Goal: Task Accomplishment & Management: Manage account settings

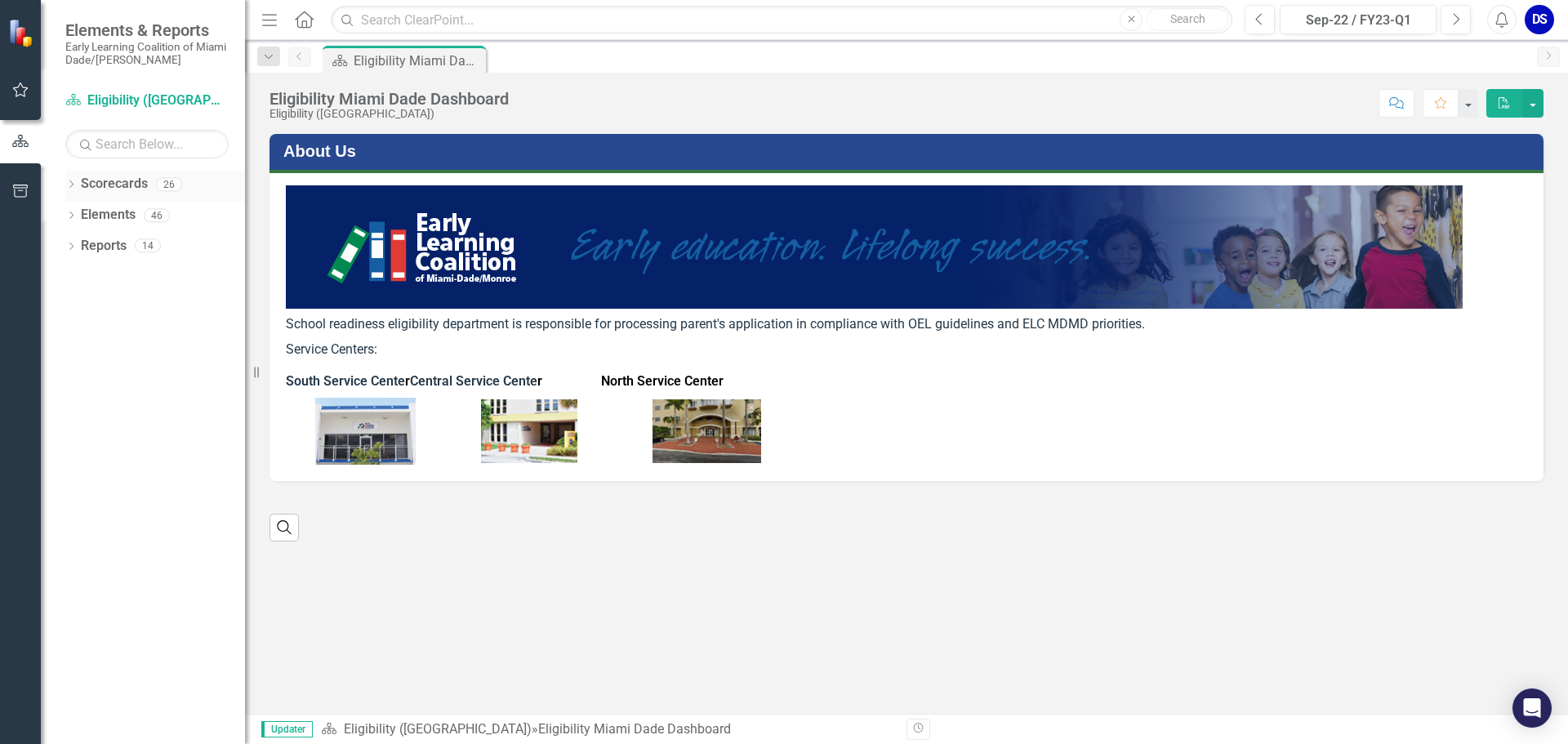
click at [85, 178] on link "Scorecards" at bounding box center [114, 183] width 67 height 18
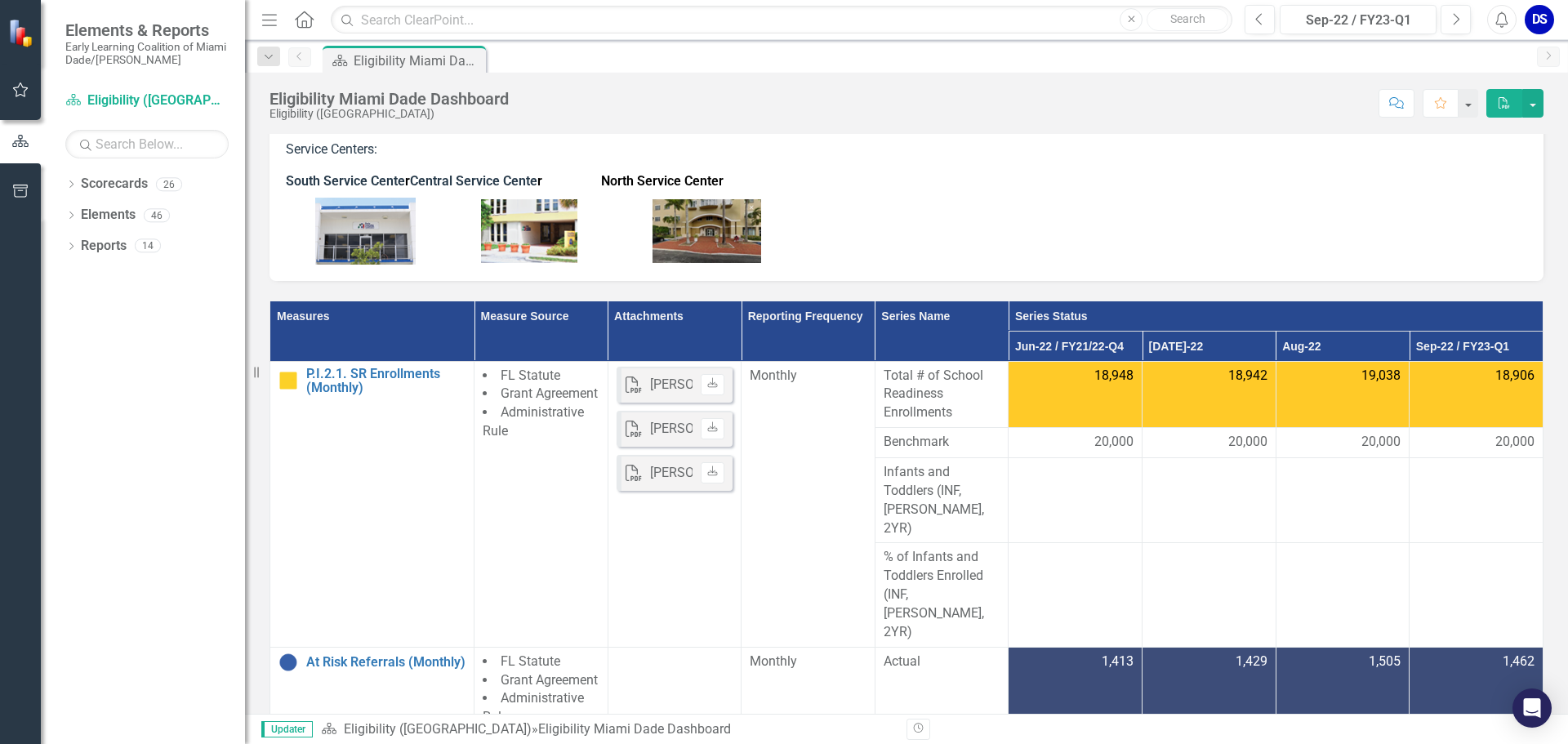
scroll to position [245, 0]
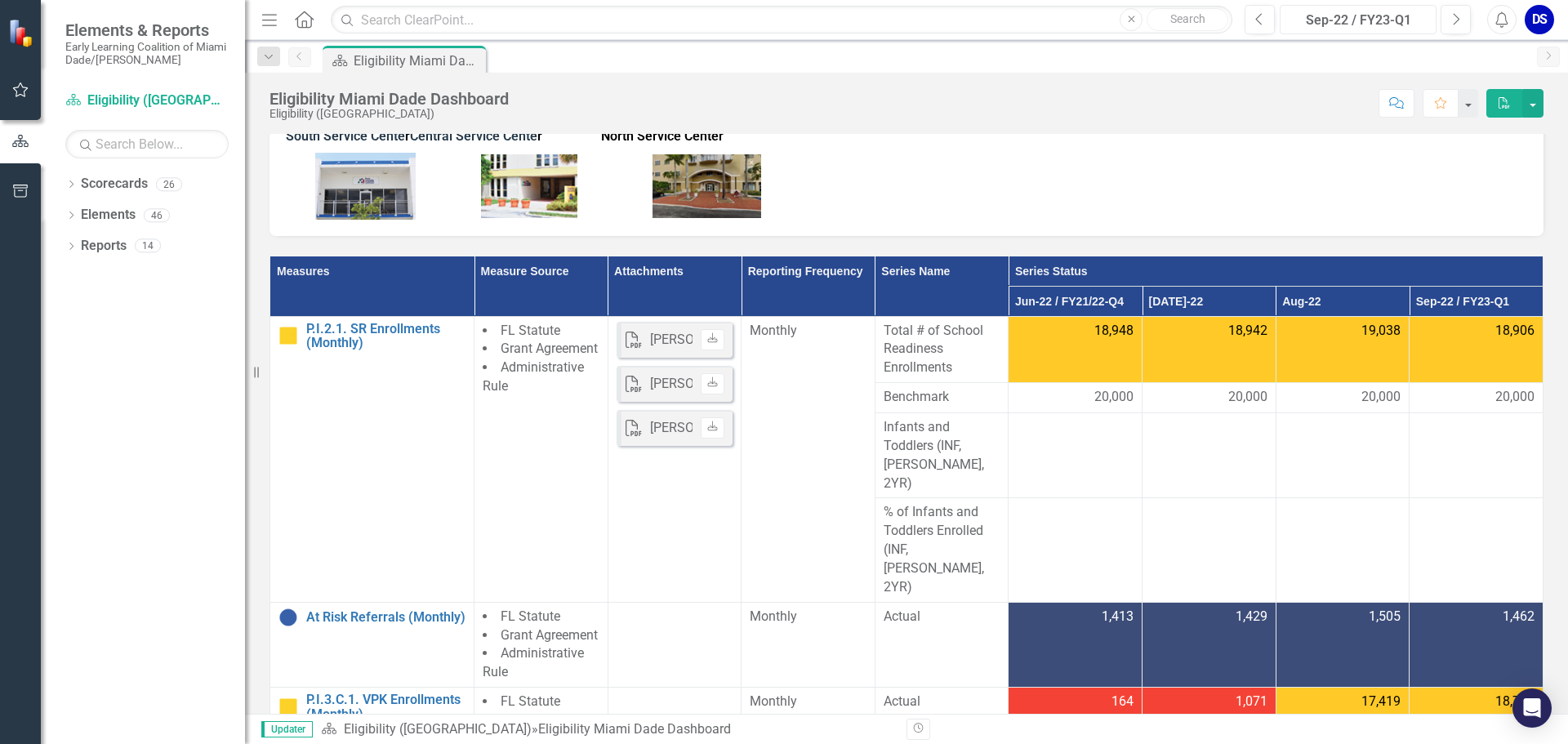
click at [1427, 20] on div "Sep-22 / FY23-Q1" at bounding box center [1359, 20] width 146 height 19
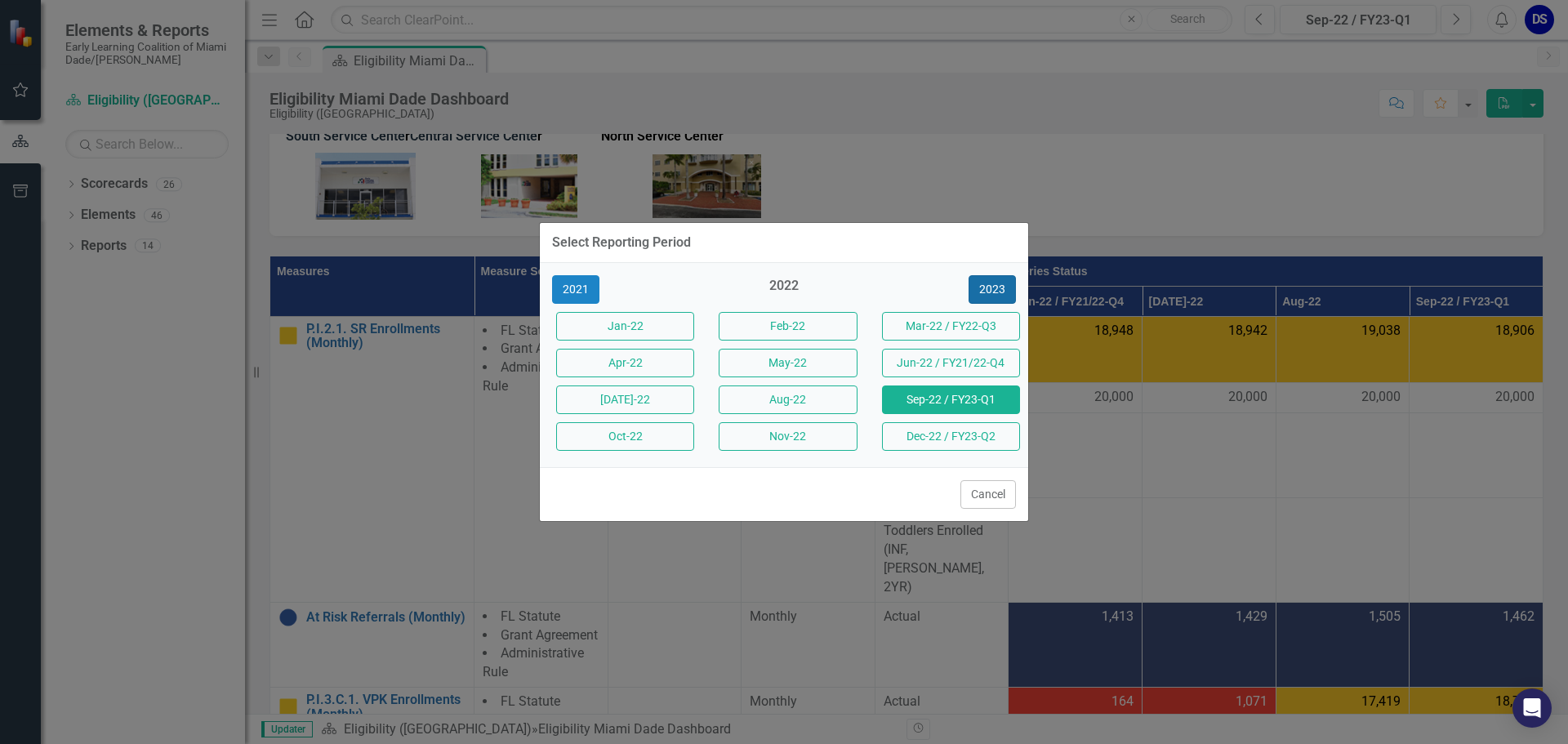
click at [992, 285] on button "2023" at bounding box center [992, 289] width 47 height 29
click at [992, 284] on button "2024" at bounding box center [992, 289] width 47 height 29
click at [992, 282] on button "2025" at bounding box center [992, 289] width 47 height 29
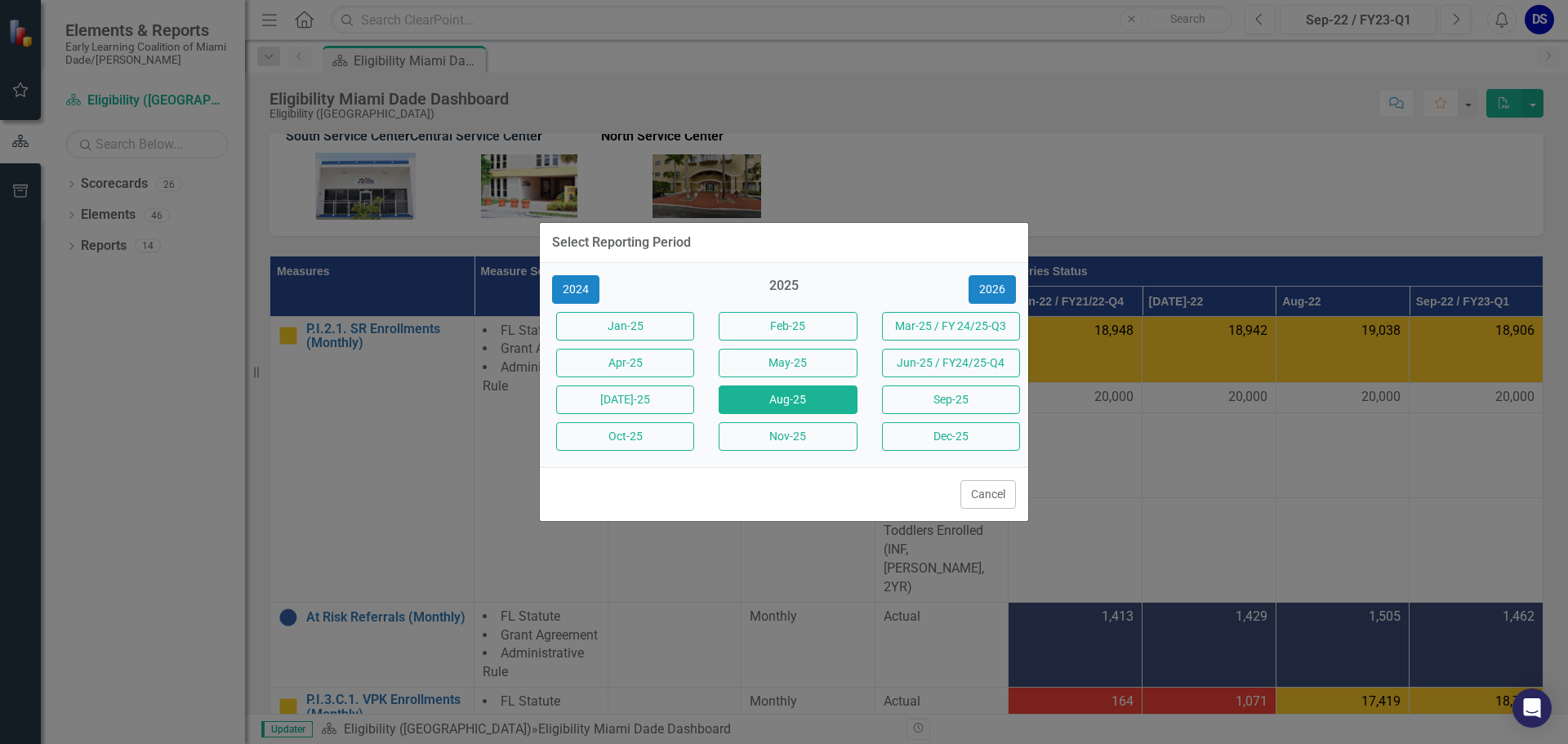
click at [773, 402] on button "Aug-25" at bounding box center [788, 399] width 138 height 29
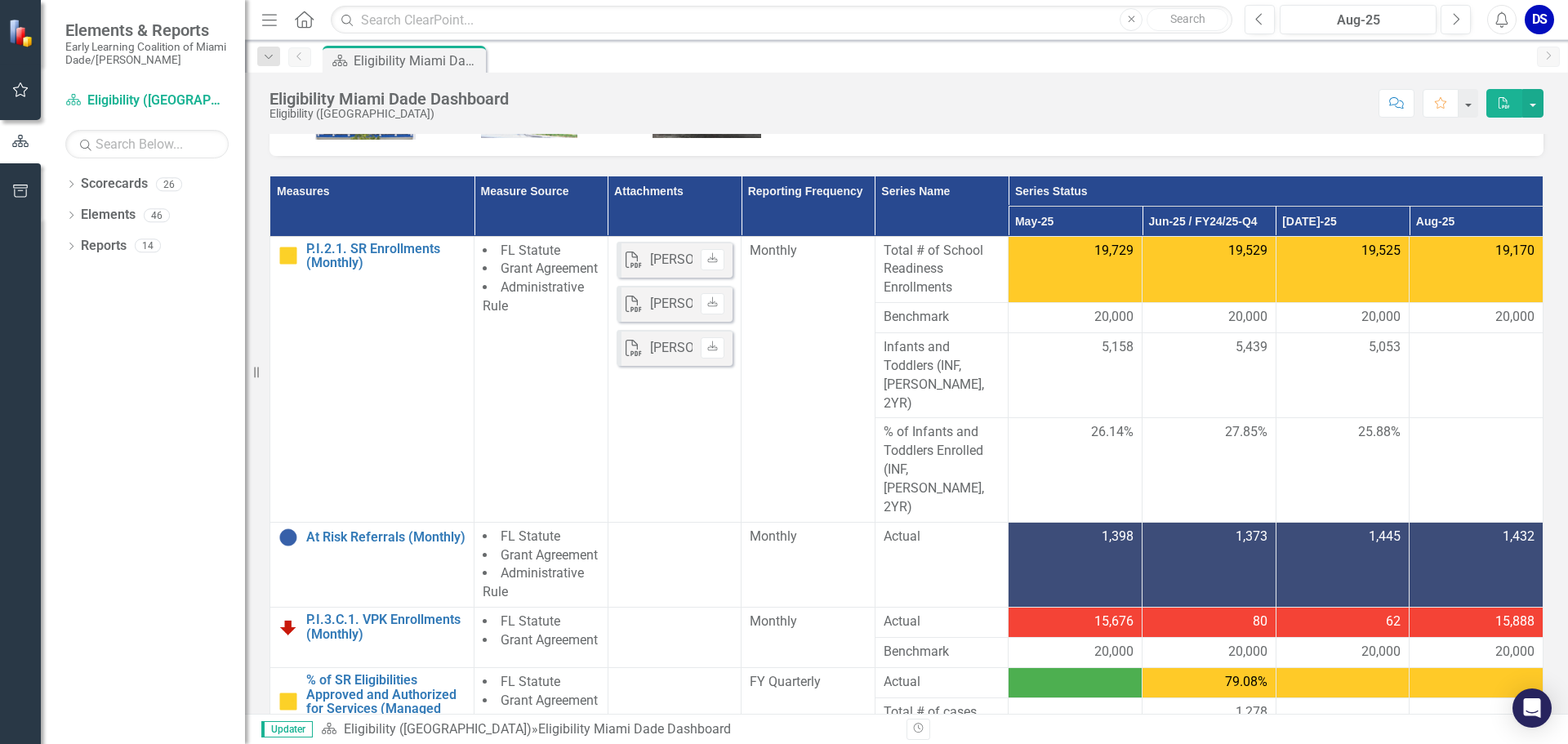
scroll to position [326, 0]
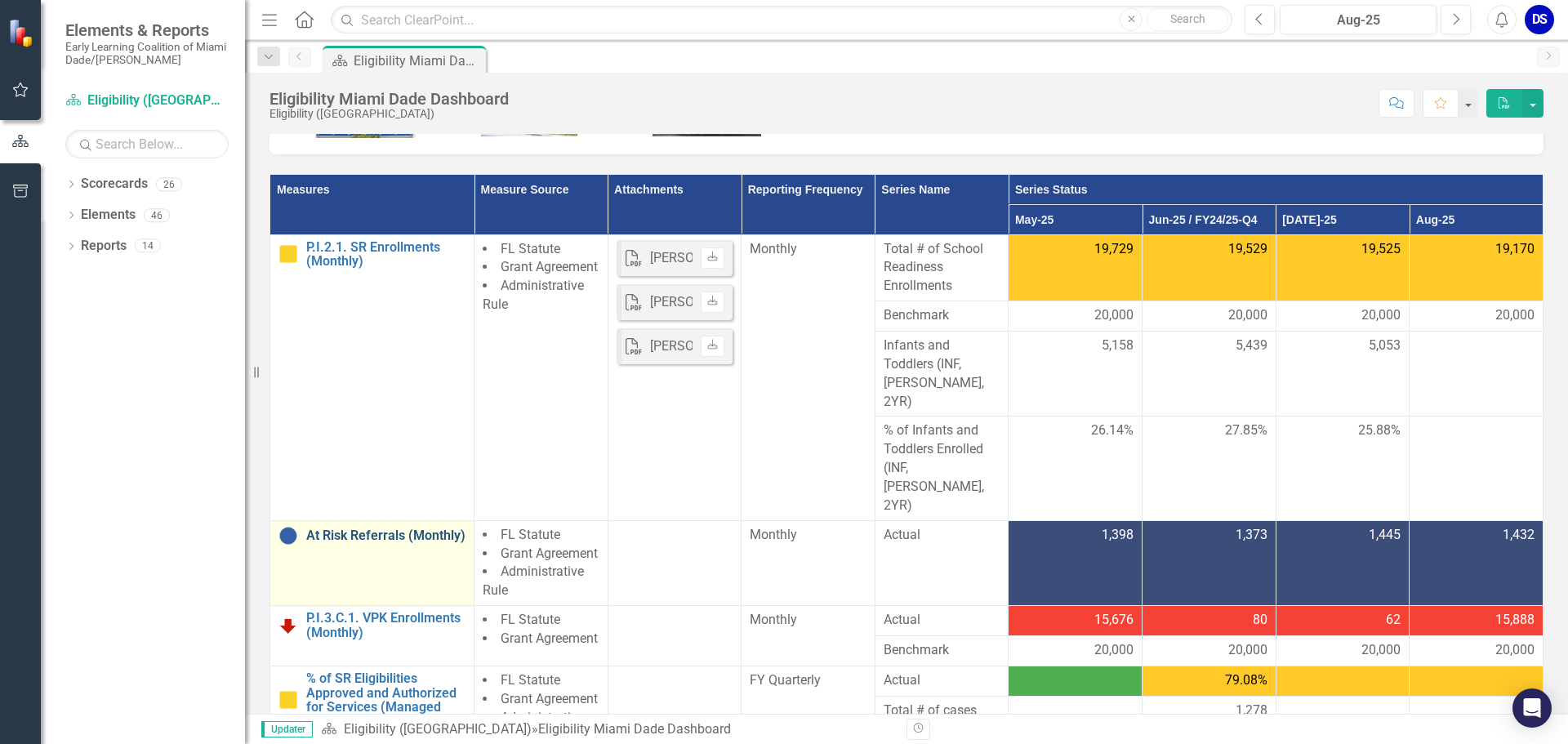
click at [339, 528] on link "At Risk Referrals (Monthly)" at bounding box center [386, 536] width 160 height 15
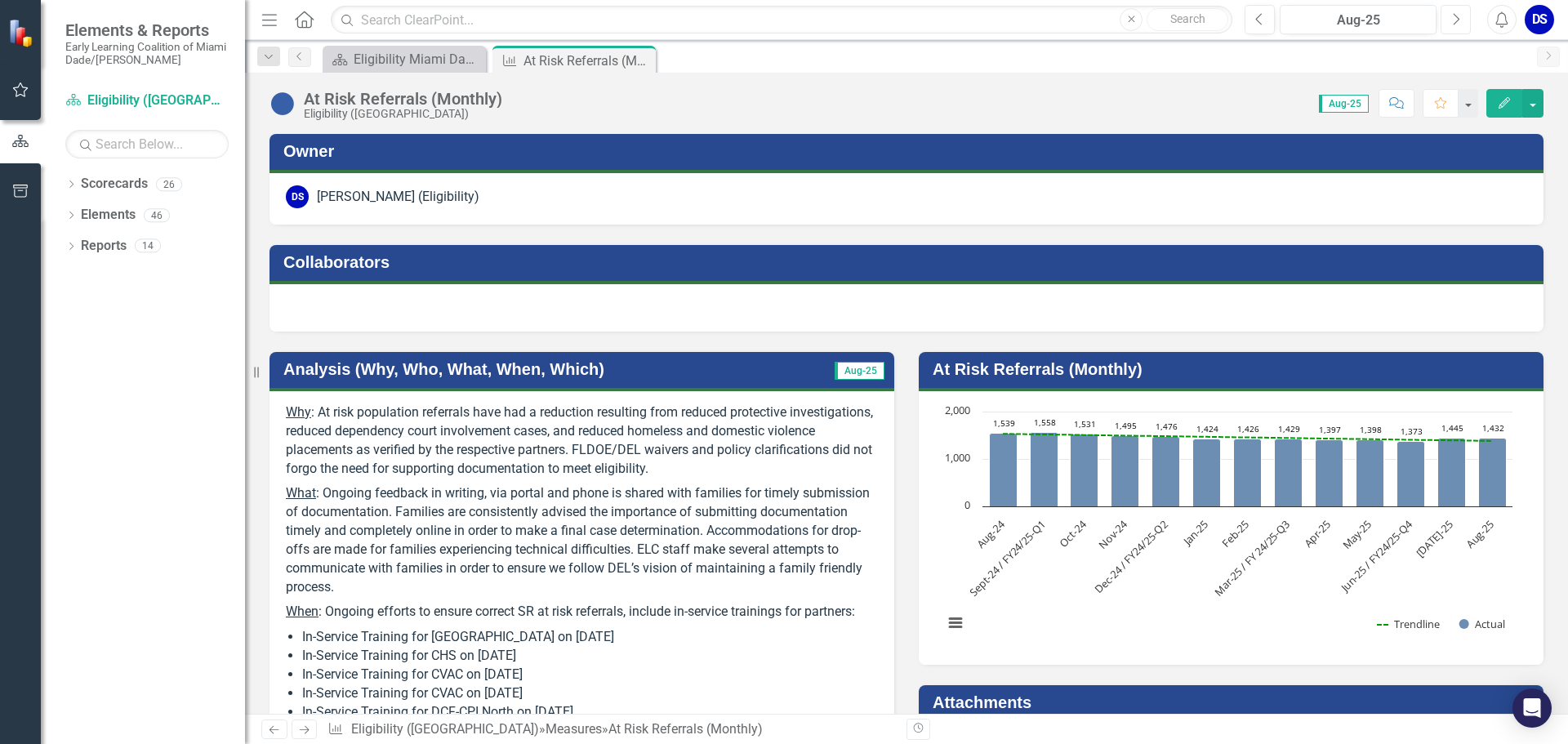
click at [1455, 23] on icon "Next" at bounding box center [1455, 19] width 9 height 15
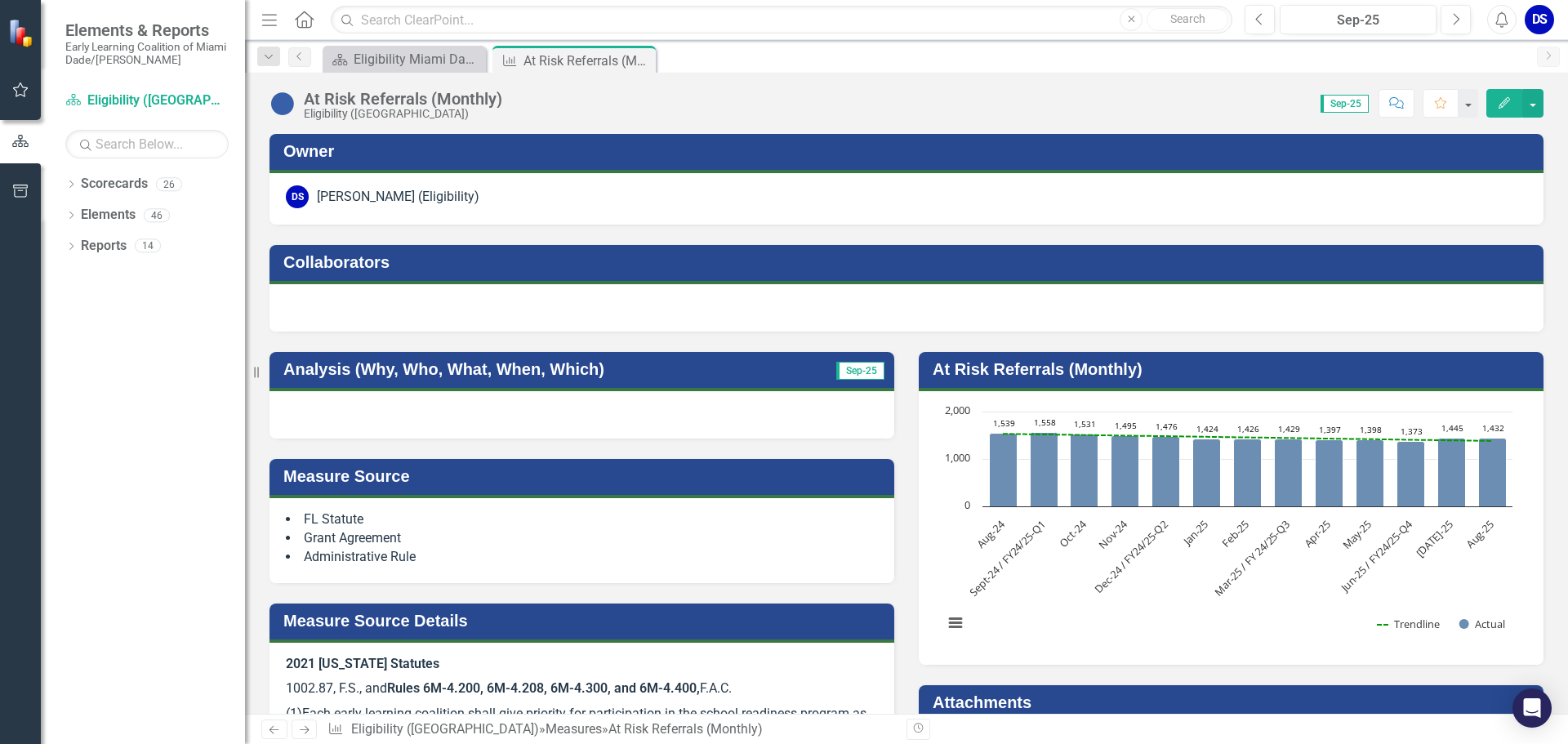
click at [659, 411] on div at bounding box center [581, 414] width 624 height 47
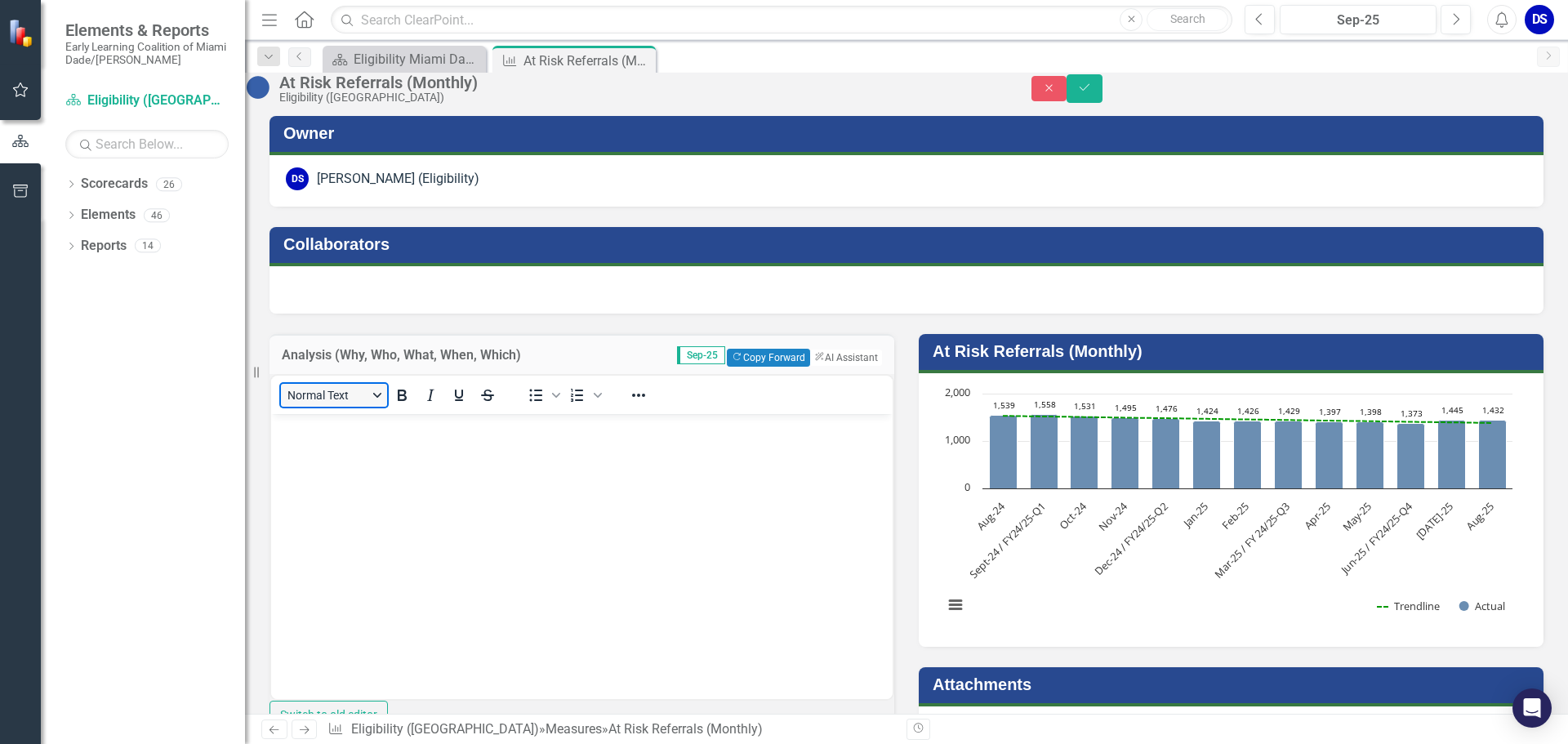
click at [366, 407] on button "Normal Text" at bounding box center [334, 395] width 106 height 23
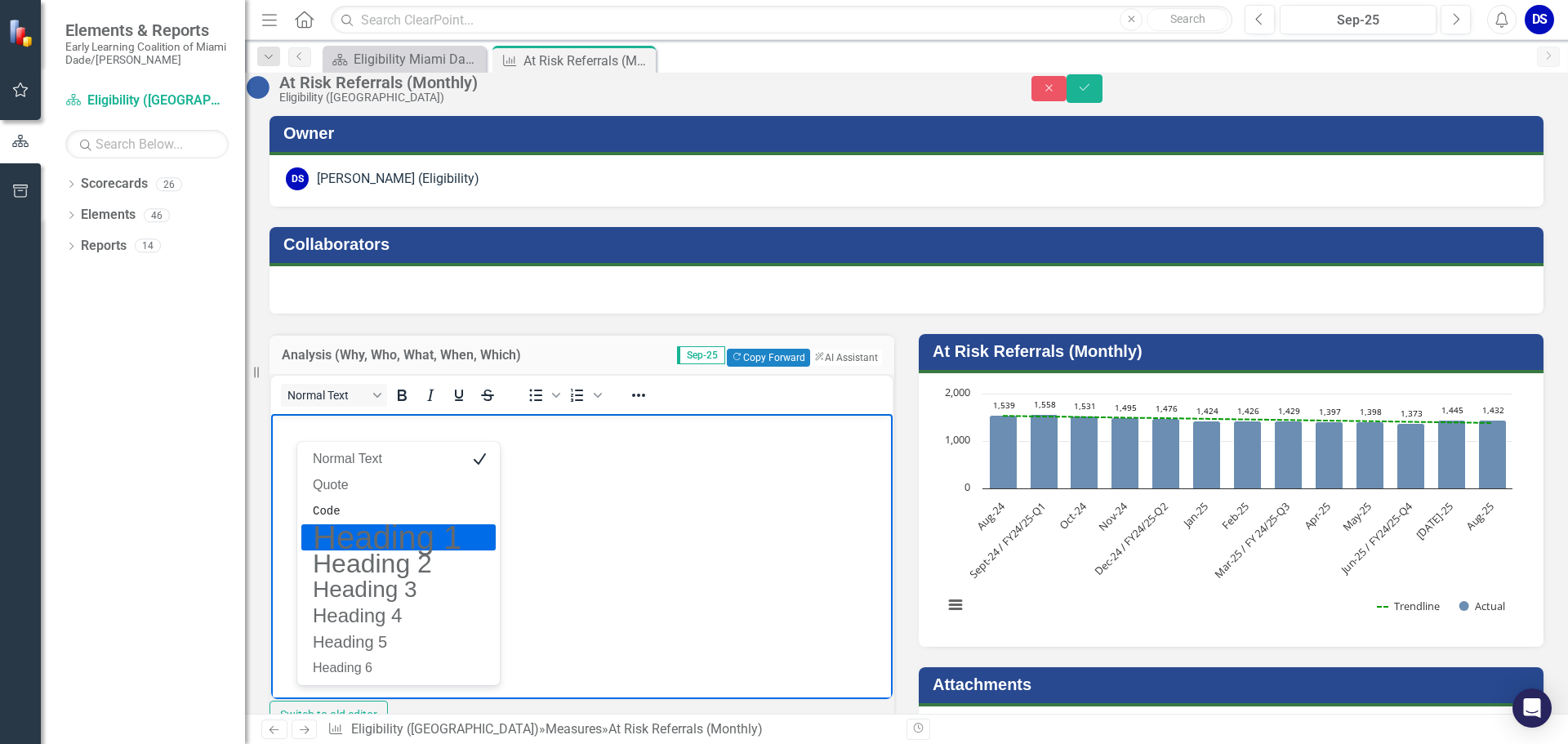
click at [558, 432] on p "Rich Text Area. Press ALT-0 for help." at bounding box center [581, 426] width 613 height 19
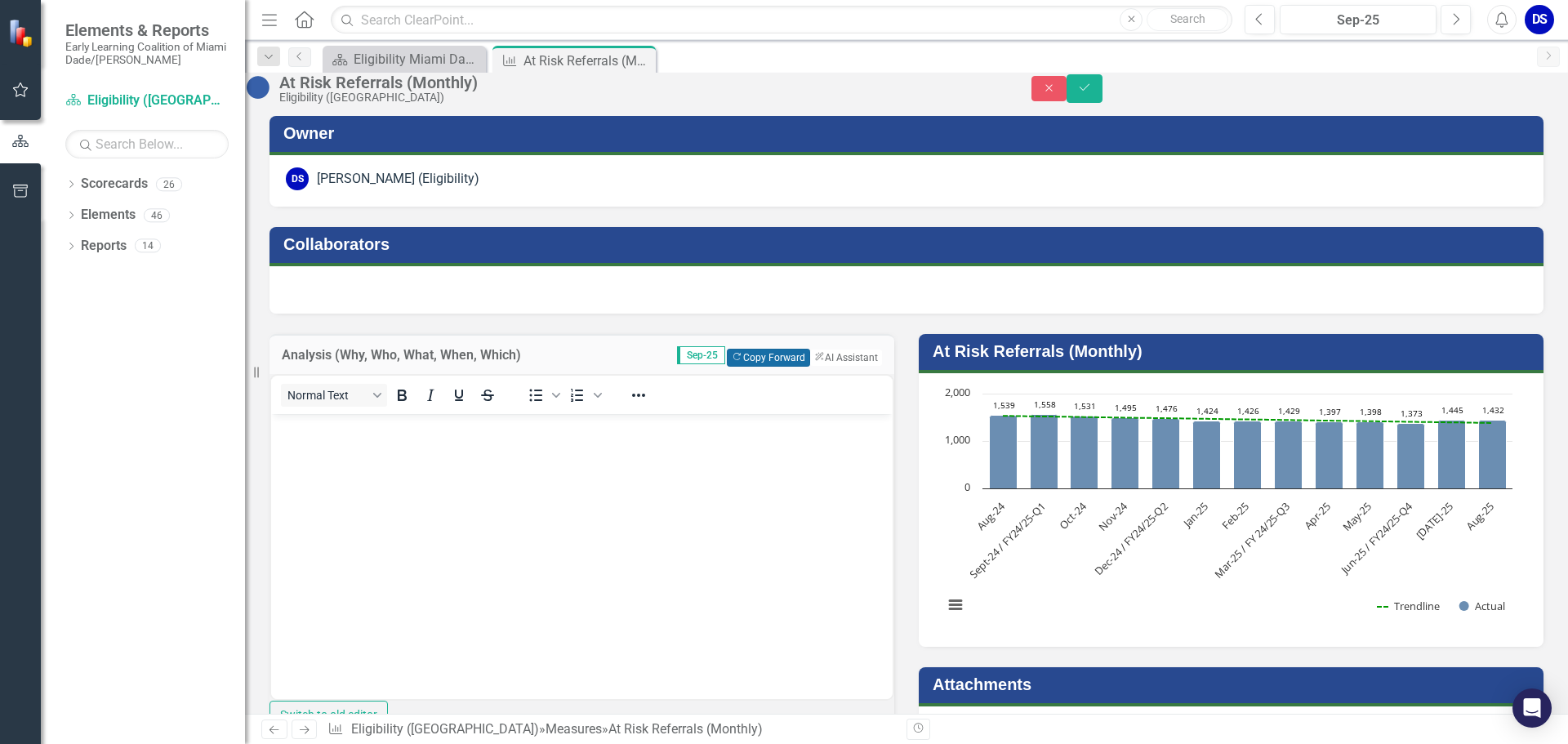
click at [759, 367] on button "Copy Forward Copy Forward" at bounding box center [767, 357] width 82 height 18
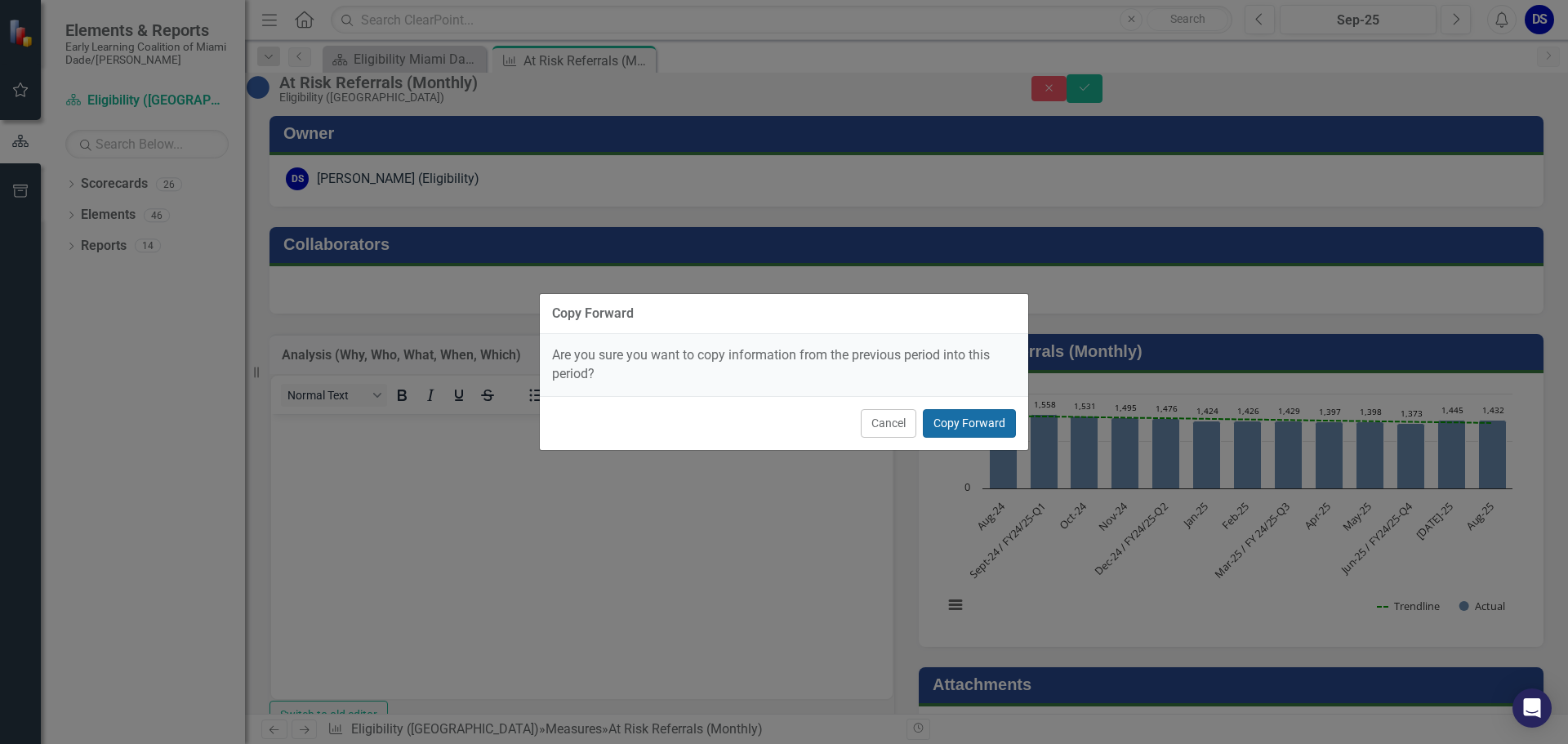
click at [944, 415] on button "Copy Forward" at bounding box center [968, 423] width 93 height 29
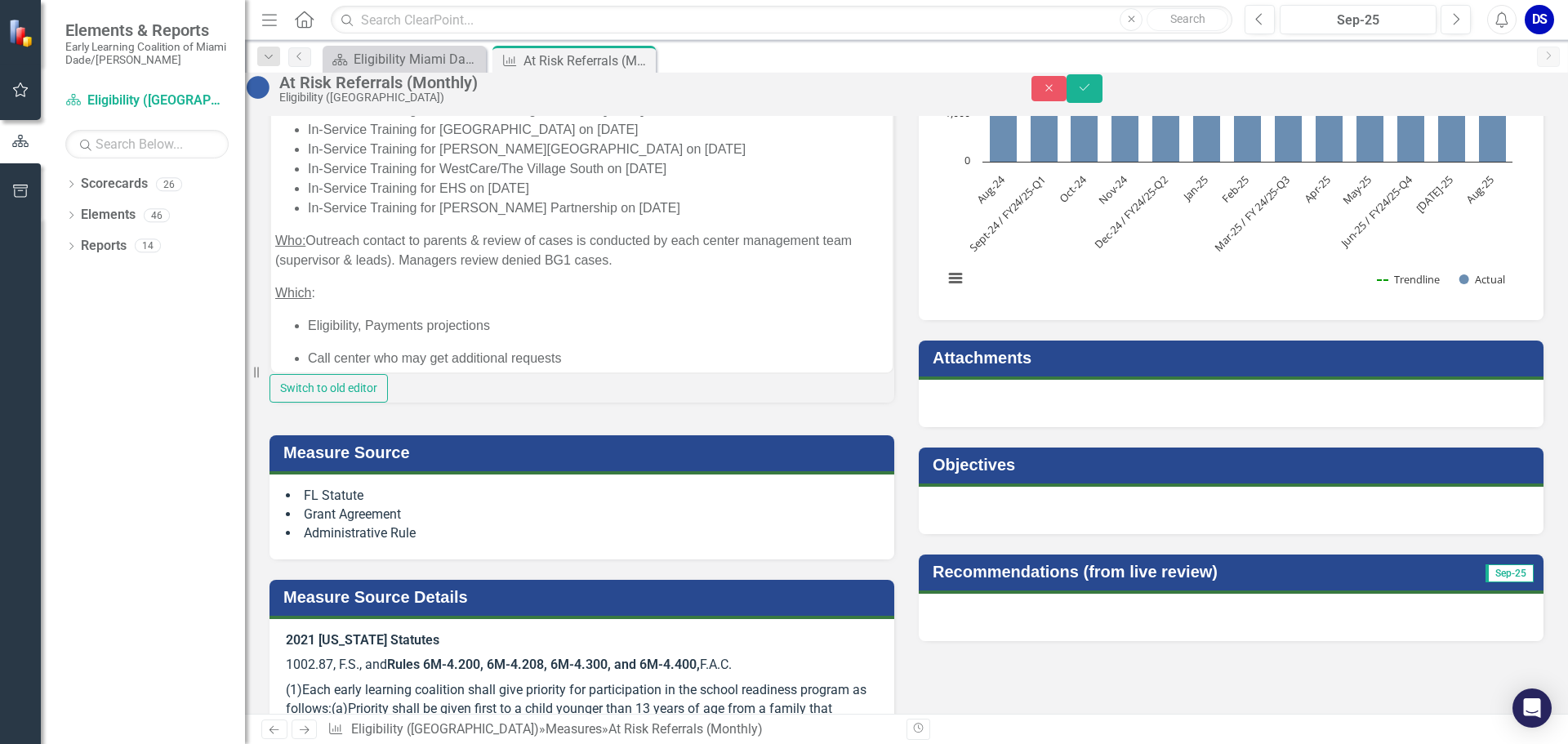
scroll to position [326, 0]
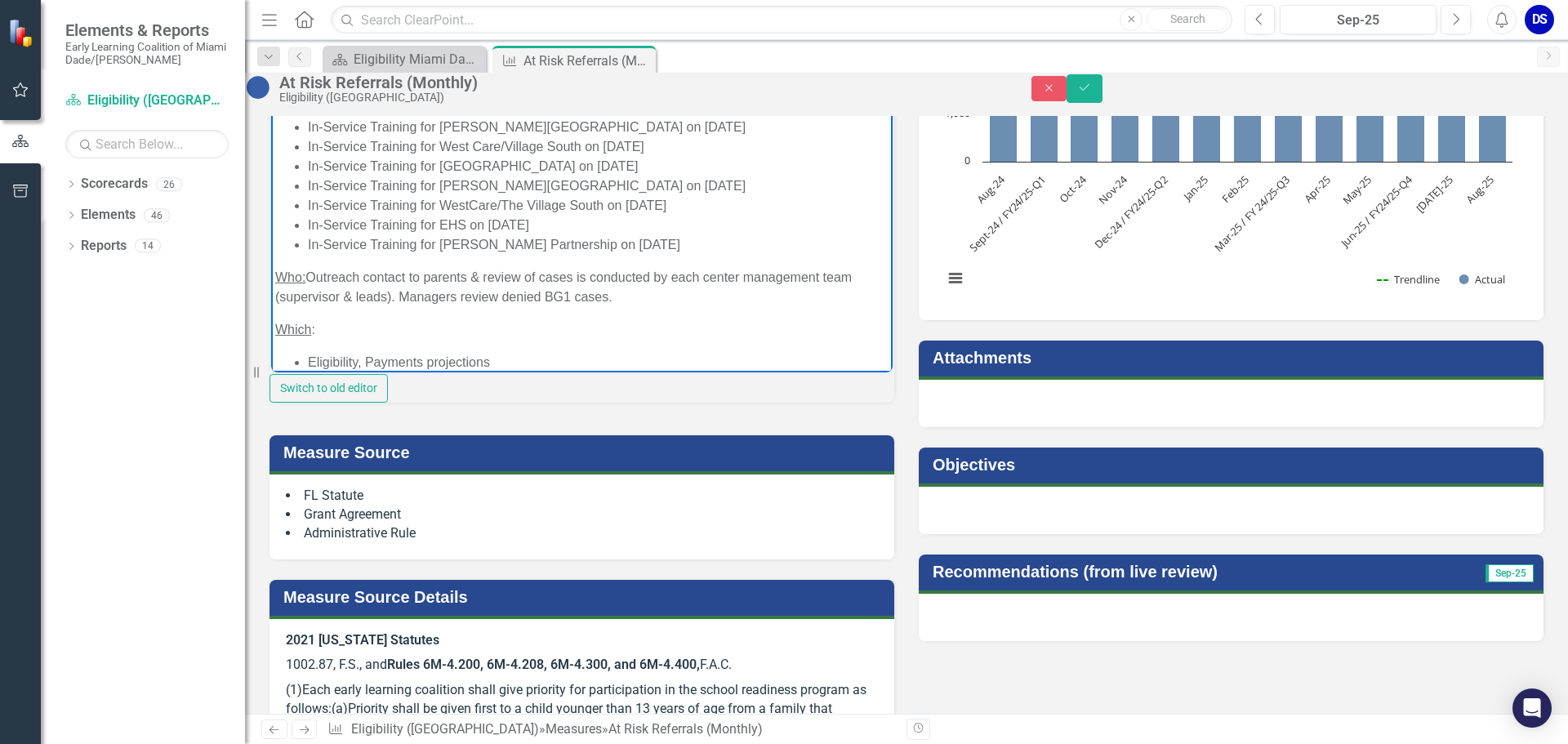
click at [652, 254] on li "In-Service Training for [PERSON_NAME] Partnership on [DATE]" at bounding box center [598, 243] width 580 height 19
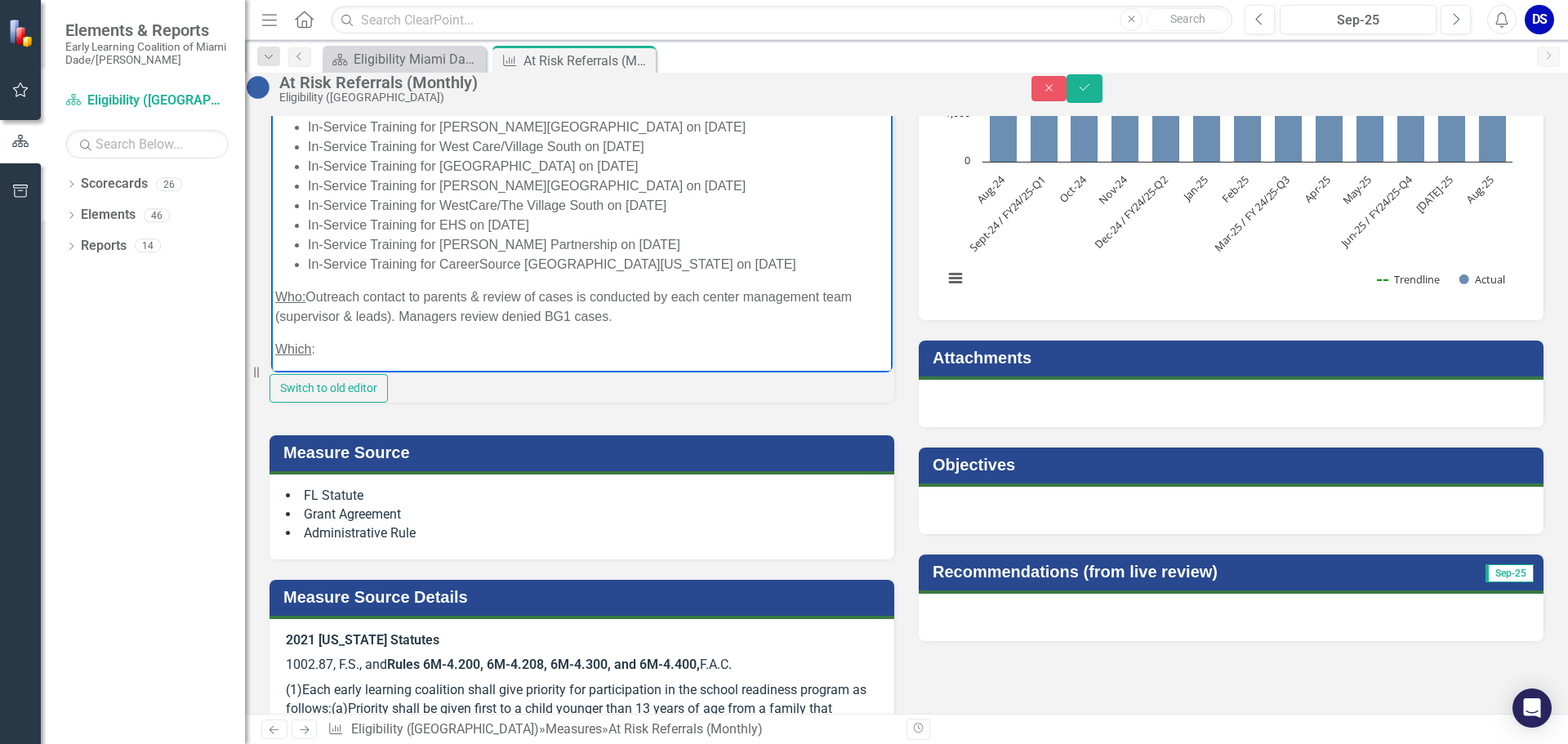
click at [703, 234] on li "In-Service Training for EHS on [DATE]" at bounding box center [598, 224] width 580 height 19
click at [1092, 93] on icon "Save" at bounding box center [1085, 88] width 15 height 11
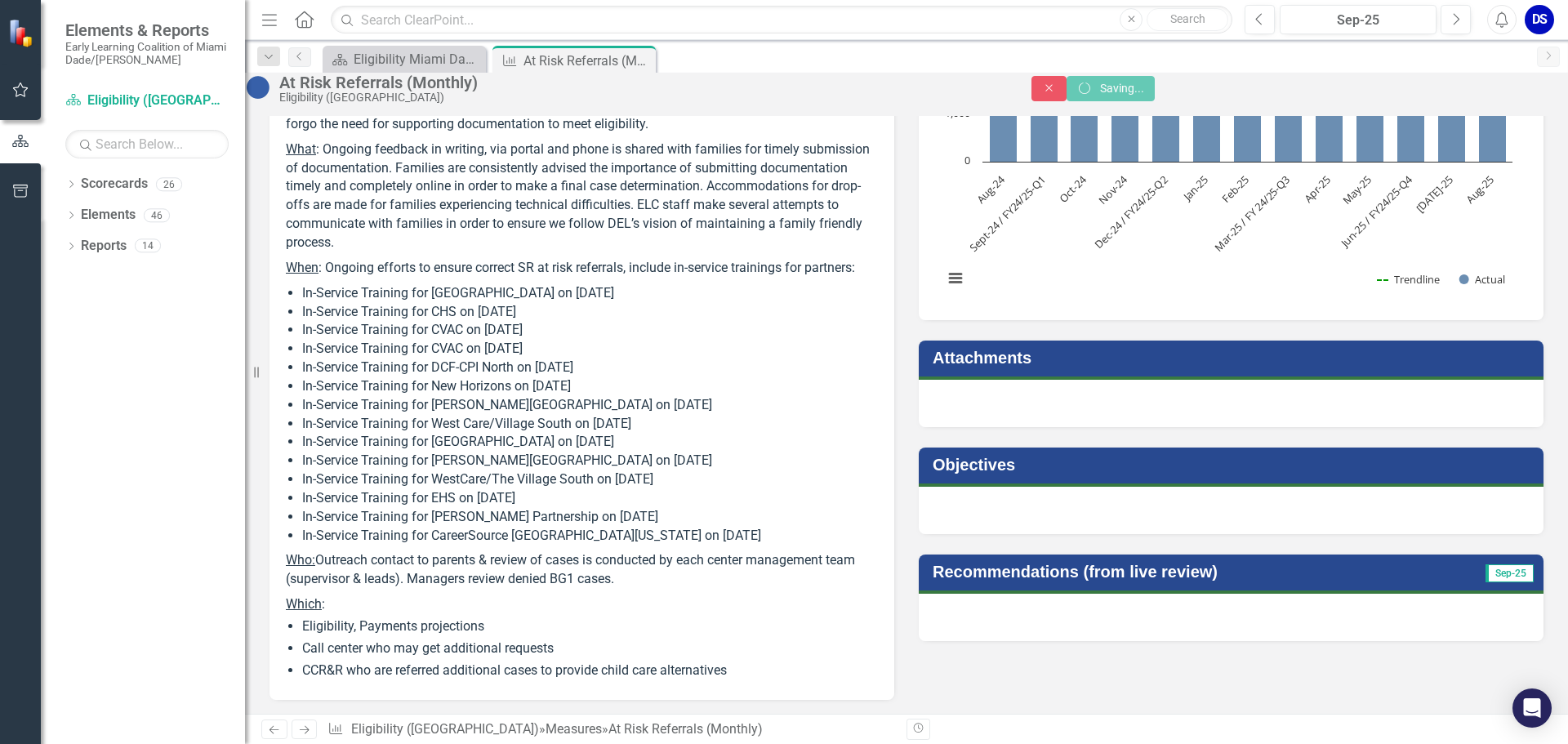
scroll to position [325, 0]
